Goal: Task Accomplishment & Management: Use online tool/utility

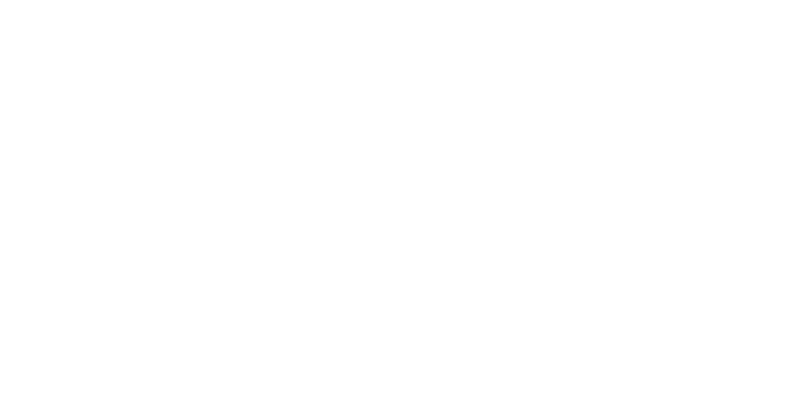
select select "Song"
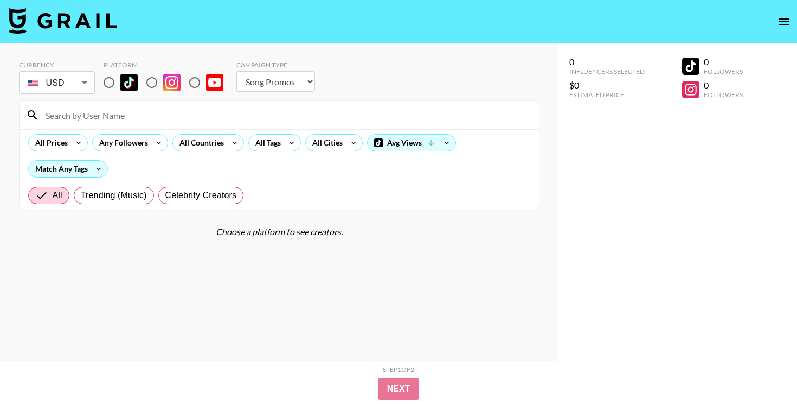
click at [241, 115] on input at bounding box center [286, 114] width 494 height 17
click at [134, 121] on input at bounding box center [286, 114] width 494 height 17
click at [113, 120] on input at bounding box center [286, 114] width 494 height 17
click at [110, 117] on input at bounding box center [286, 114] width 494 height 17
paste input "[URL][DOMAIN_NAME]"
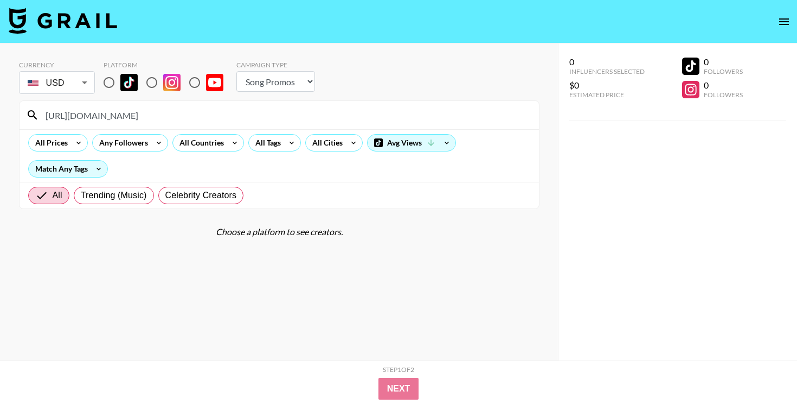
drag, startPoint x: 103, startPoint y: 115, endPoint x: 5, endPoint y: 112, distance: 97.7
click at [5, 112] on div "Currency USD USD ​ Platform Campaign Type Choose Type... Song Promos Brand Prom…" at bounding box center [279, 223] width 558 height 360
type input "@luaperezg"
click at [106, 82] on input "radio" at bounding box center [109, 82] width 23 height 23
radio input "true"
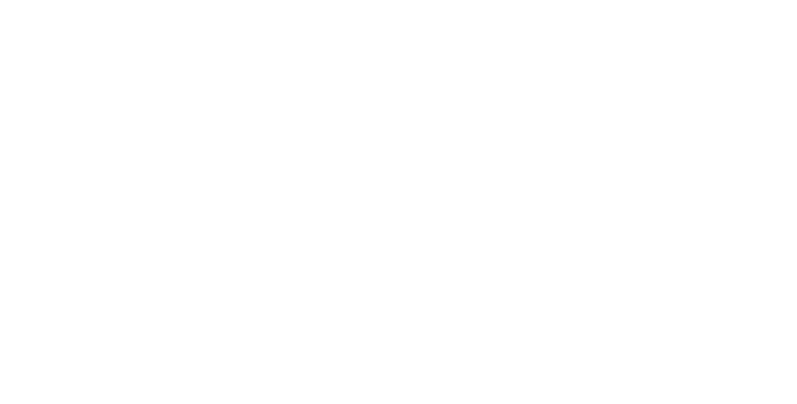
select select "Song"
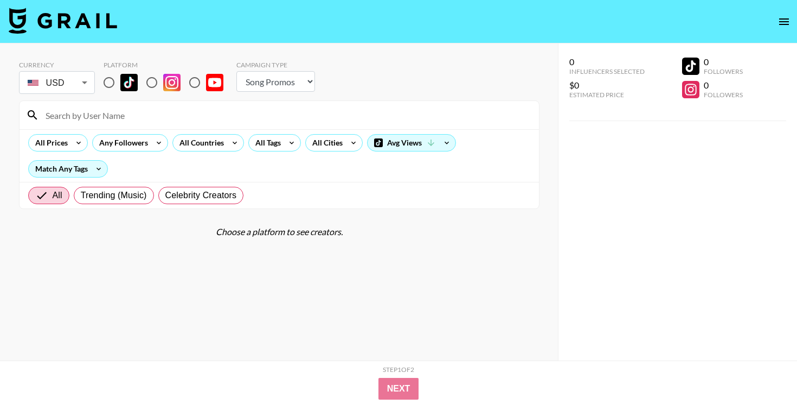
click at [112, 86] on input "radio" at bounding box center [109, 82] width 23 height 23
radio input "true"
click at [139, 117] on input at bounding box center [286, 114] width 494 height 17
paste input "@rockstarluhq"
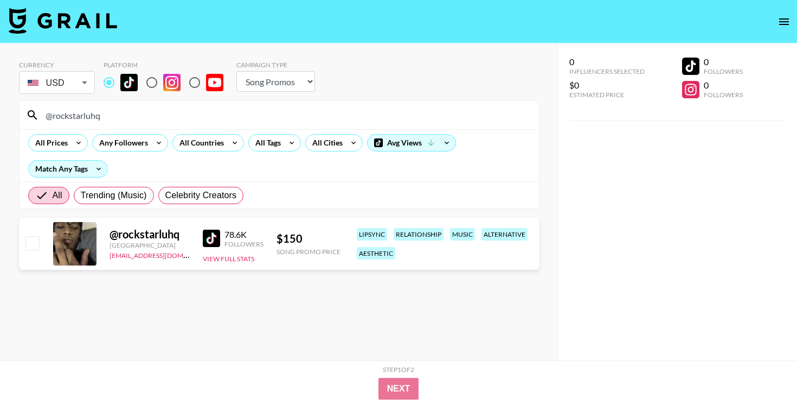
click at [225, 109] on input "@rockstarluhq" at bounding box center [286, 114] width 494 height 17
paste input "missmommy"
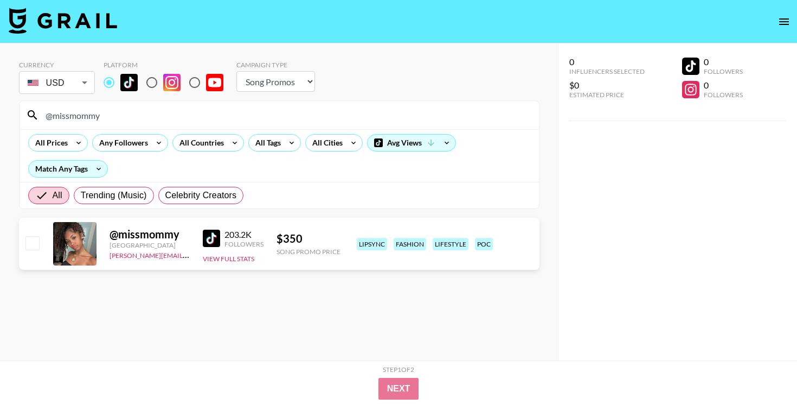
type input "@missmommy"
